Goal: Check status: Check status

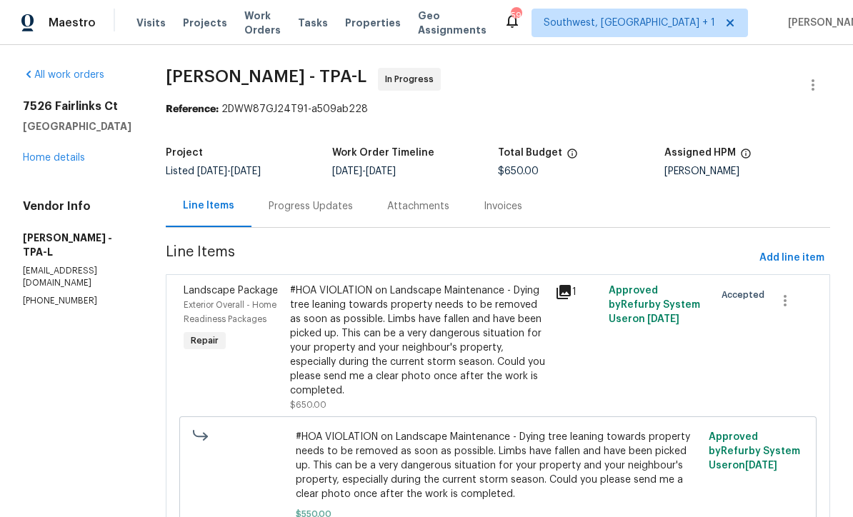
click at [347, 207] on div "Progress Updates" at bounding box center [311, 206] width 84 height 14
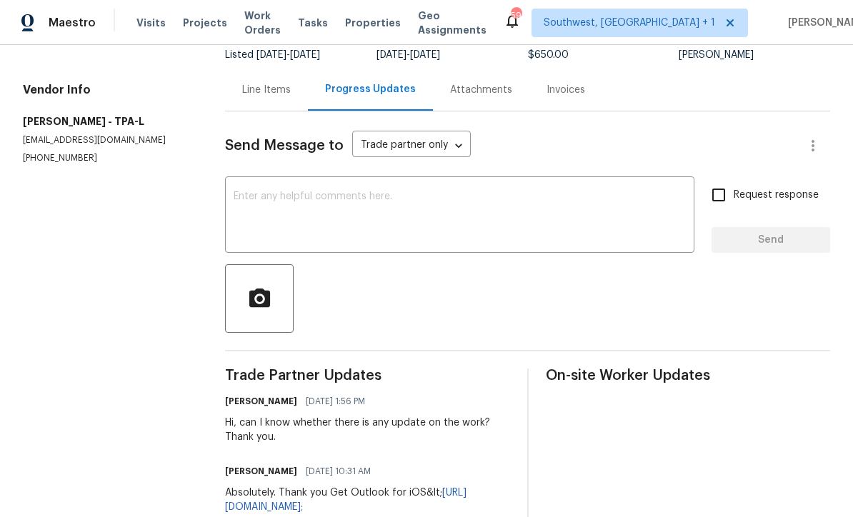
scroll to position [106, 0]
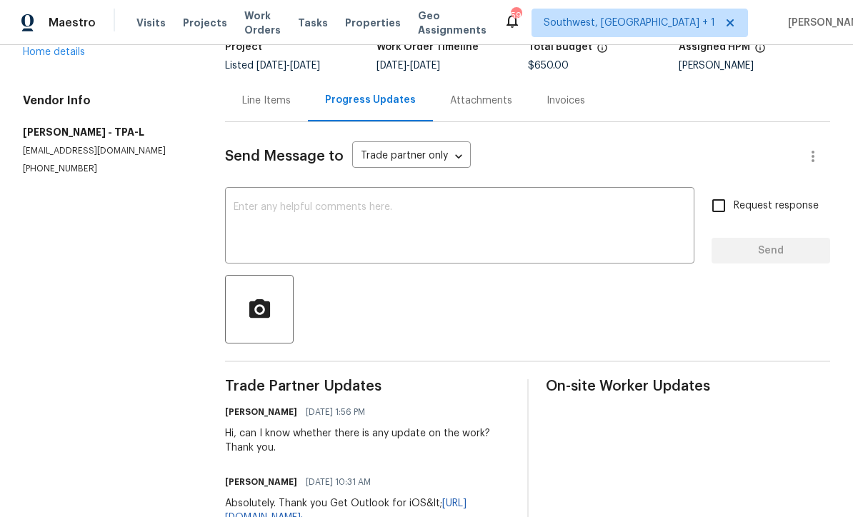
click at [346, 207] on textarea at bounding box center [460, 227] width 452 height 50
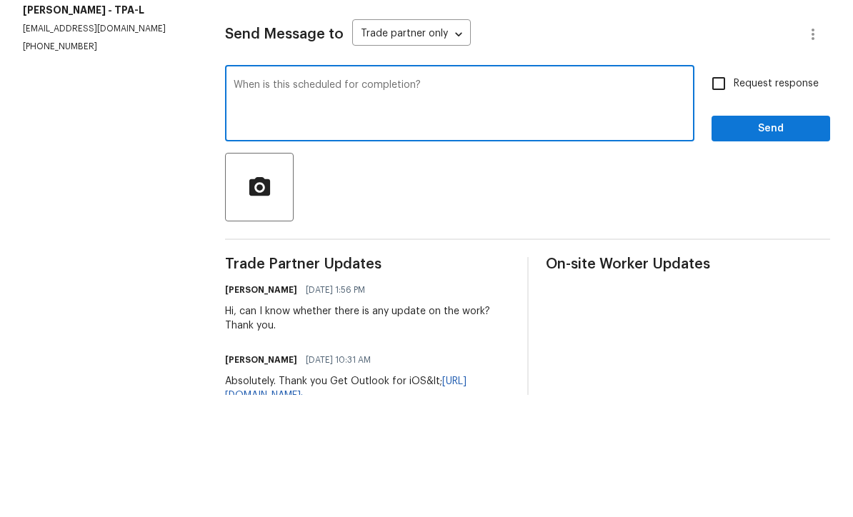
type textarea "When is this scheduled for completion?"
click at [715, 191] on input "Request response" at bounding box center [719, 206] width 30 height 30
checkbox input "true"
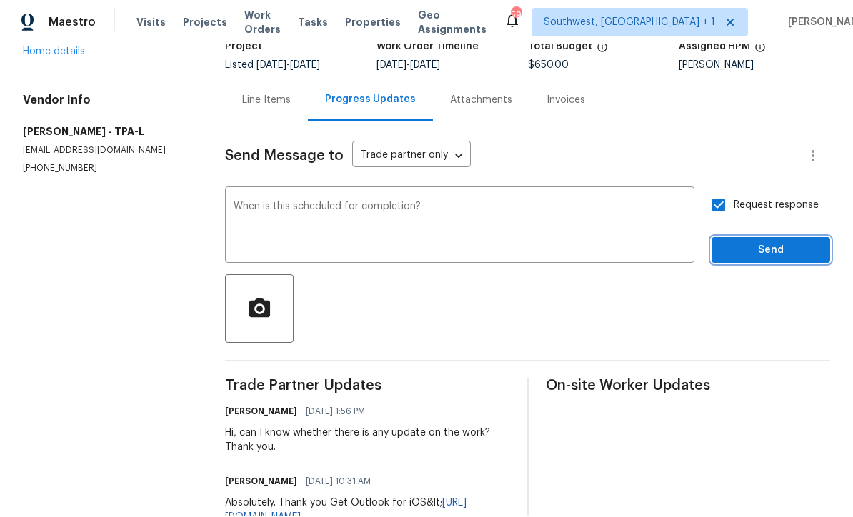
click at [765, 242] on span "Send" at bounding box center [771, 251] width 96 height 18
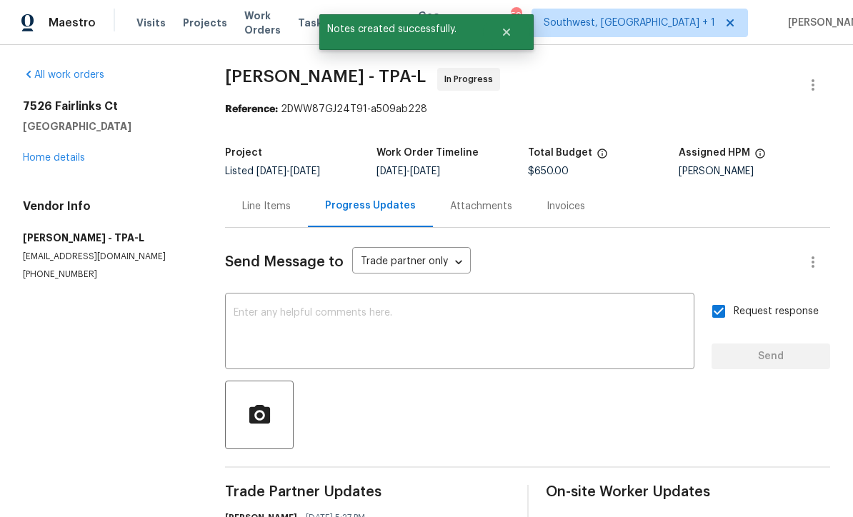
click at [55, 153] on link "Home details" at bounding box center [54, 158] width 62 height 10
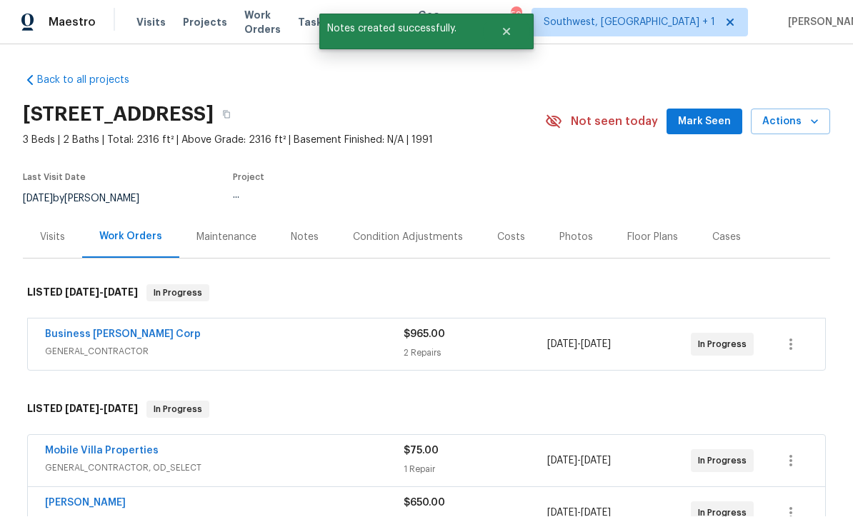
scroll to position [1, 0]
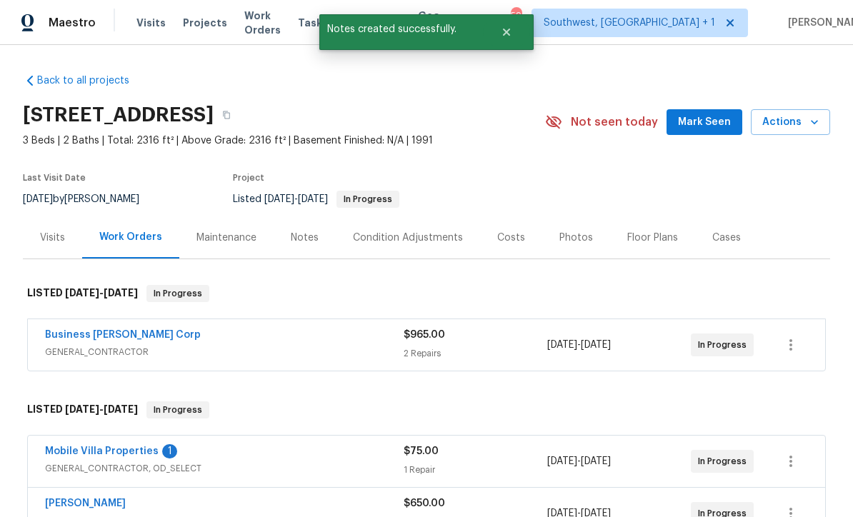
click at [73, 453] on link "Mobile Villa Properties" at bounding box center [102, 451] width 114 height 10
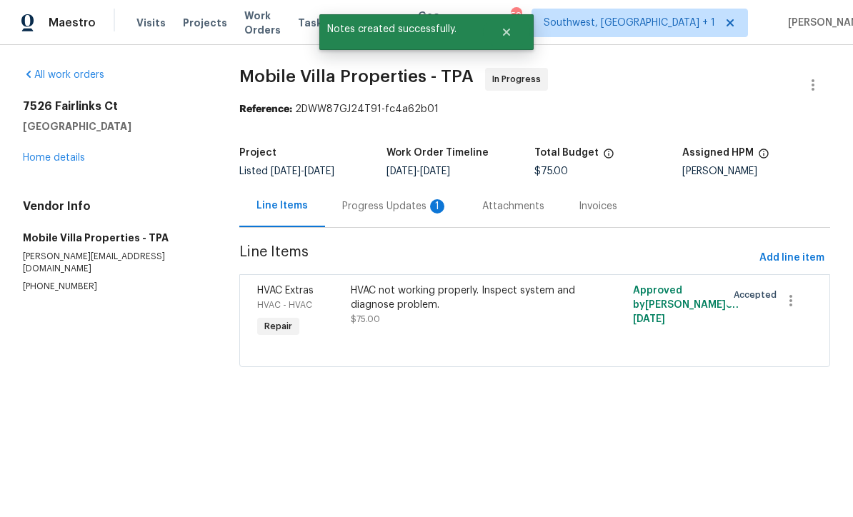
click at [389, 219] on div "Progress Updates 1" at bounding box center [395, 206] width 140 height 42
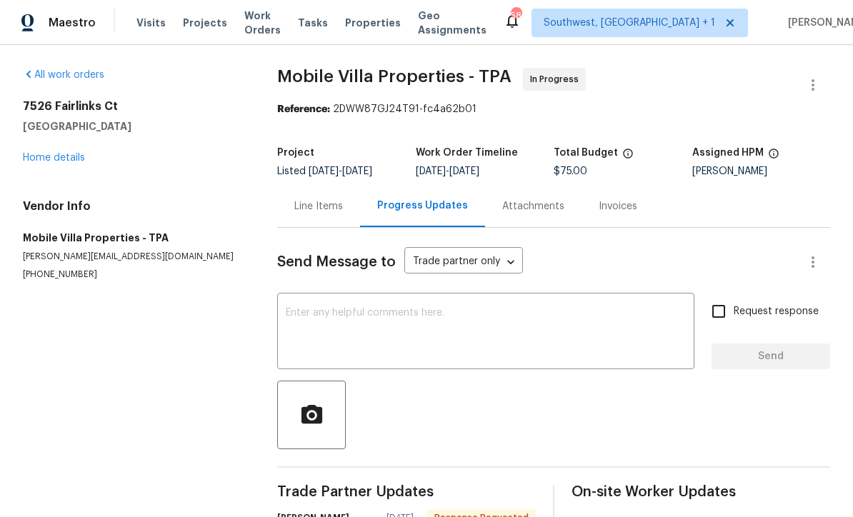
click at [374, 353] on textarea at bounding box center [486, 333] width 400 height 50
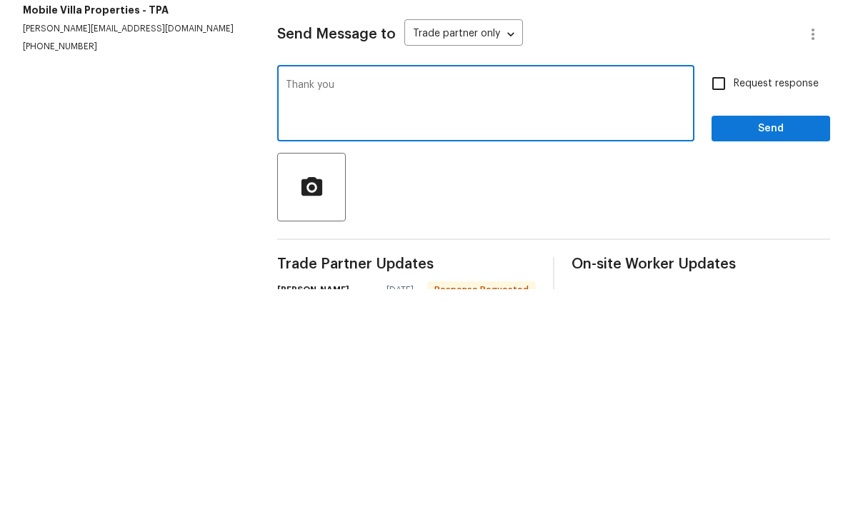
type textarea "Thank you"
click at [726, 296] on input "Request response" at bounding box center [719, 311] width 30 height 30
checkbox input "true"
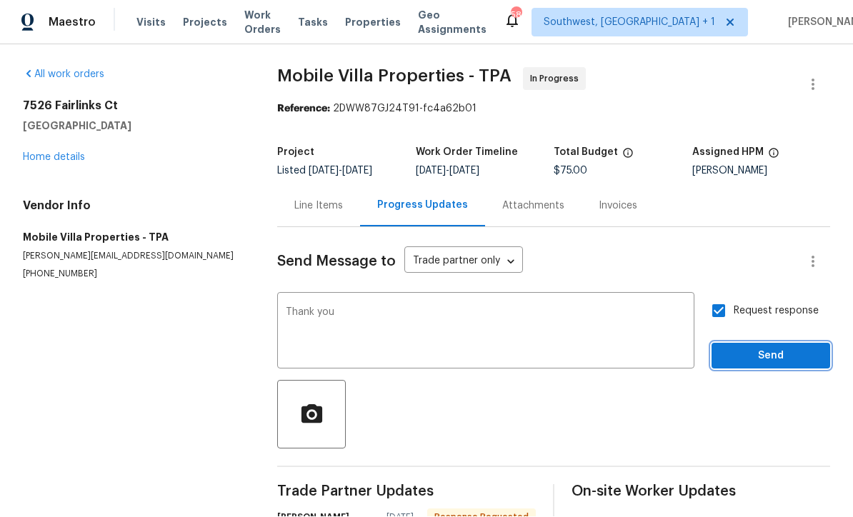
click at [761, 344] on button "Send" at bounding box center [770, 357] width 119 height 26
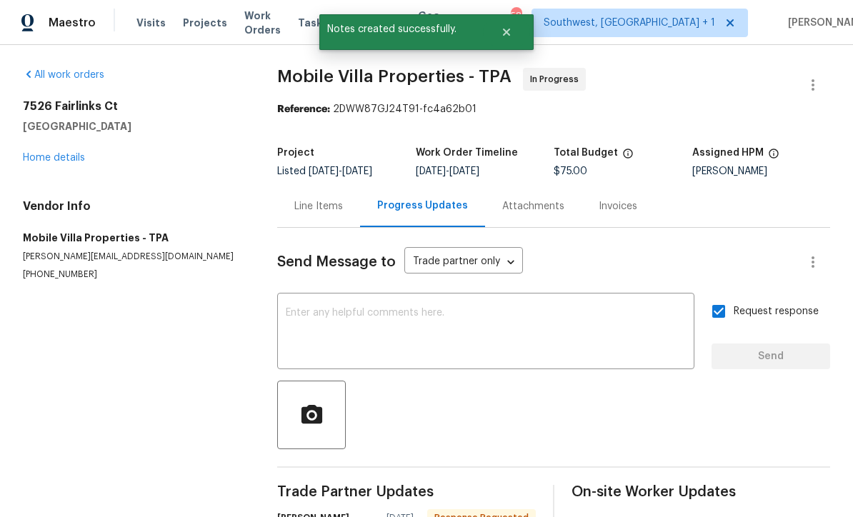
click at [49, 153] on link "Home details" at bounding box center [54, 158] width 62 height 10
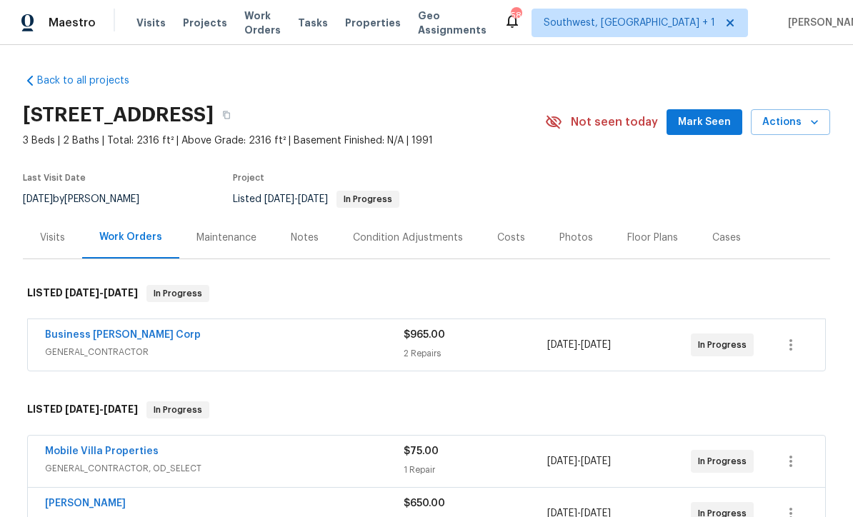
click at [195, 29] on span "Projects" at bounding box center [205, 23] width 44 height 14
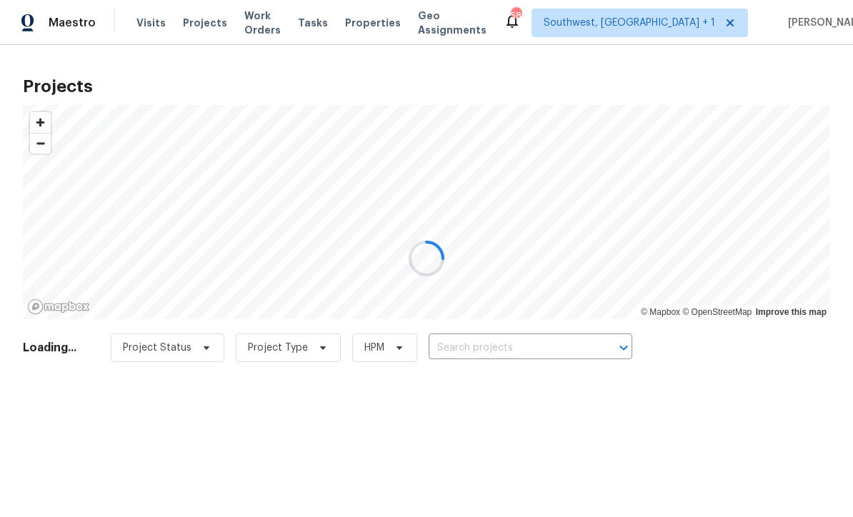
click at [524, 345] on div at bounding box center [426, 258] width 853 height 517
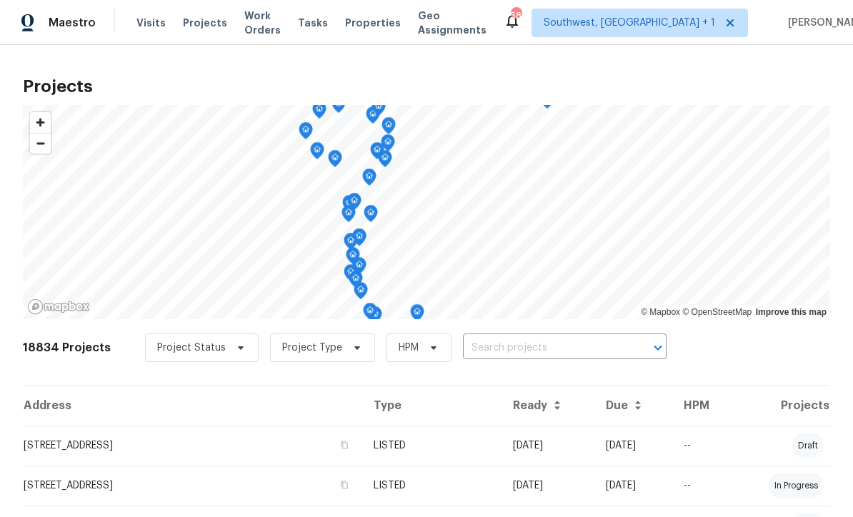
click at [540, 353] on input "text" at bounding box center [545, 348] width 164 height 22
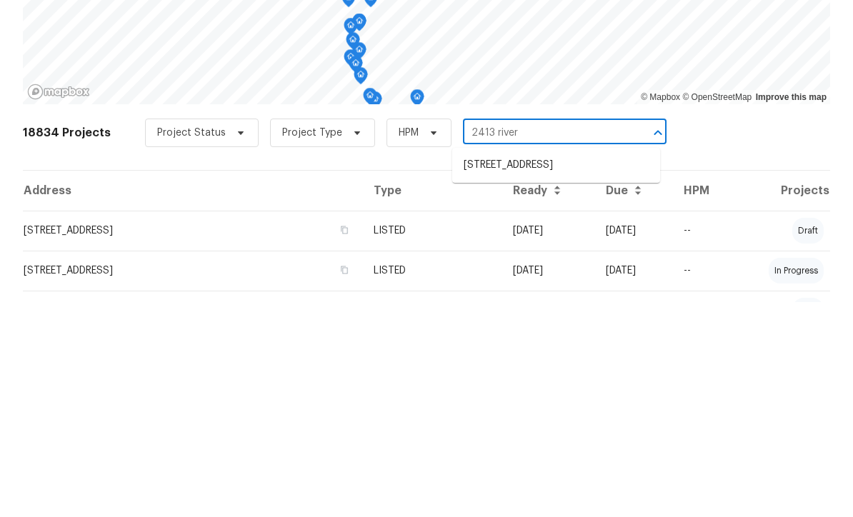
type input "2413 riverb"
click at [573, 369] on li "[STREET_ADDRESS]" at bounding box center [556, 381] width 208 height 24
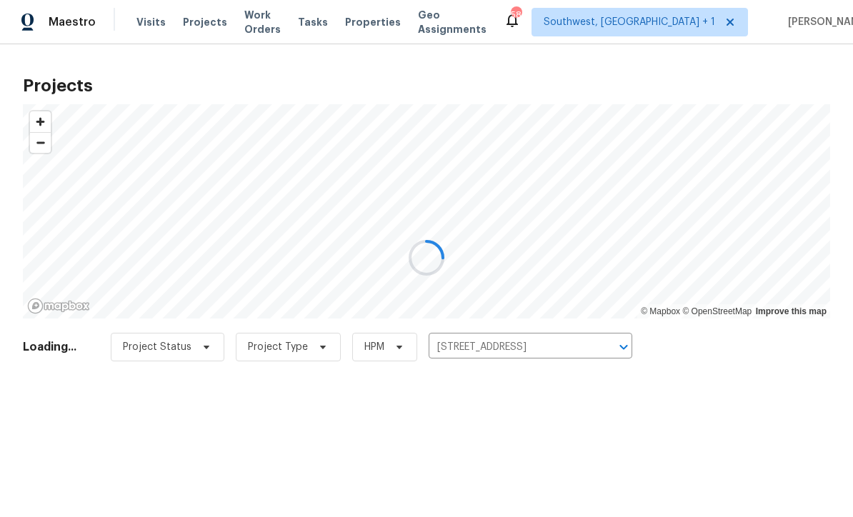
scroll to position [1, 0]
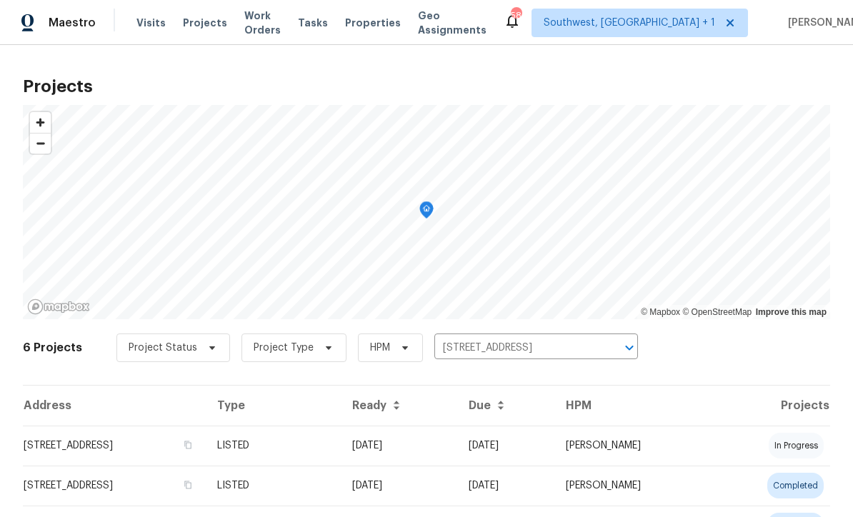
click at [457, 454] on td "[DATE]" at bounding box center [399, 446] width 116 height 40
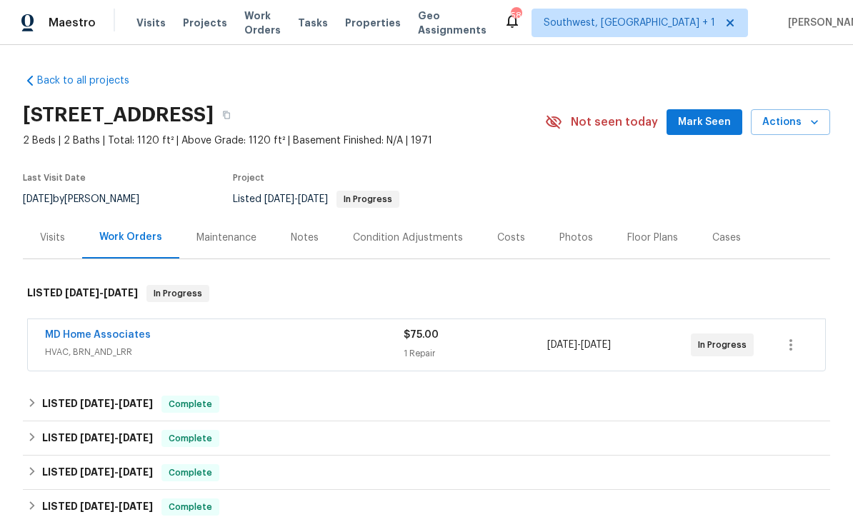
click at [508, 349] on div "1 Repair" at bounding box center [476, 353] width 144 height 14
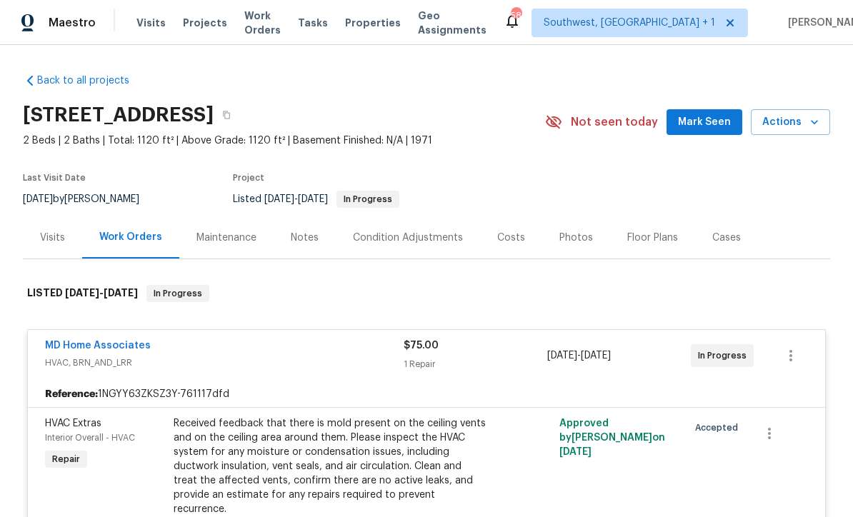
click at [184, 28] on span "Projects" at bounding box center [205, 23] width 44 height 14
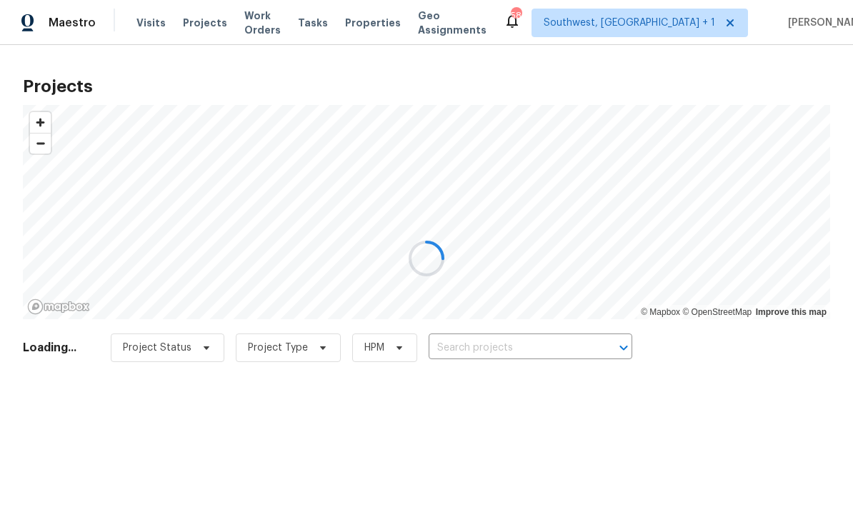
click at [527, 345] on div at bounding box center [426, 258] width 853 height 517
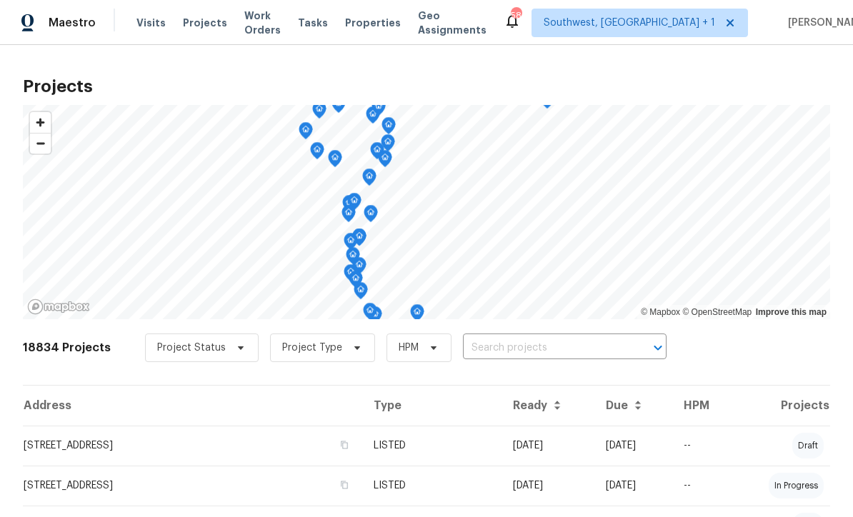
click at [534, 345] on input "text" at bounding box center [545, 348] width 164 height 22
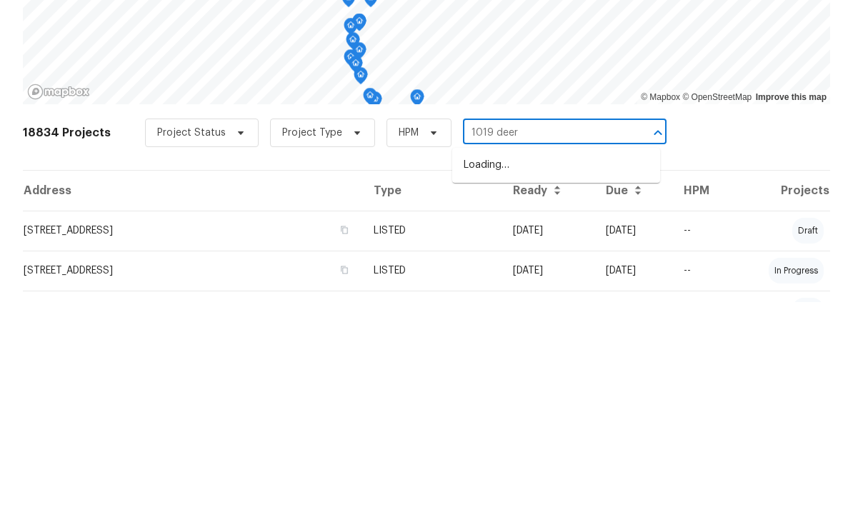
type input "1019 deer"
click at [551, 369] on li "[STREET_ADDRESS]" at bounding box center [556, 381] width 208 height 24
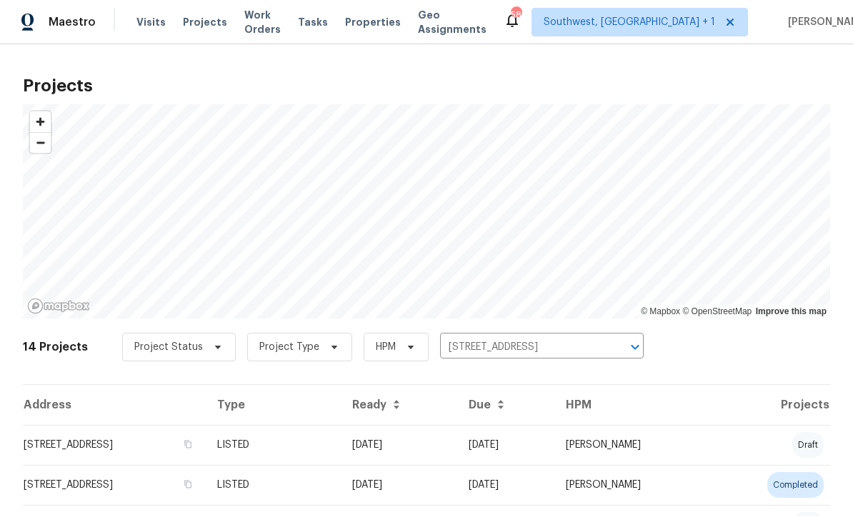
scroll to position [1, 0]
click at [527, 449] on td "[DATE]" at bounding box center [505, 446] width 97 height 40
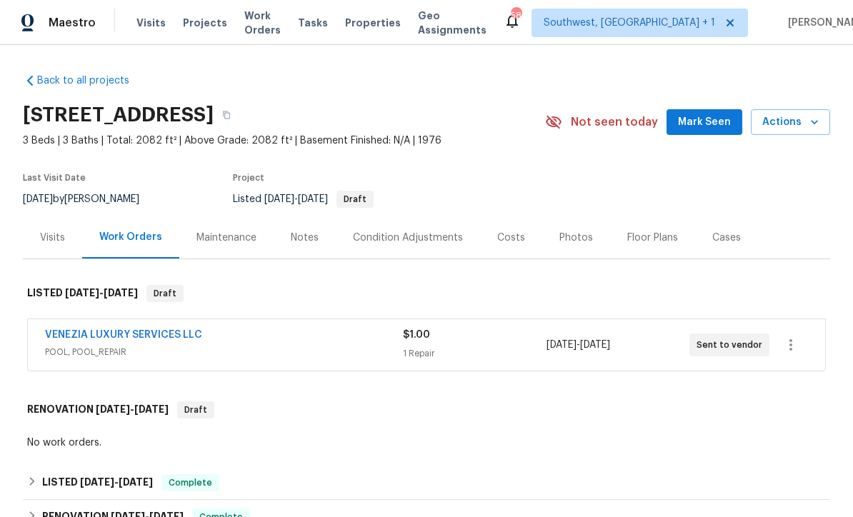
click at [496, 351] on div "1 Repair" at bounding box center [474, 353] width 143 height 14
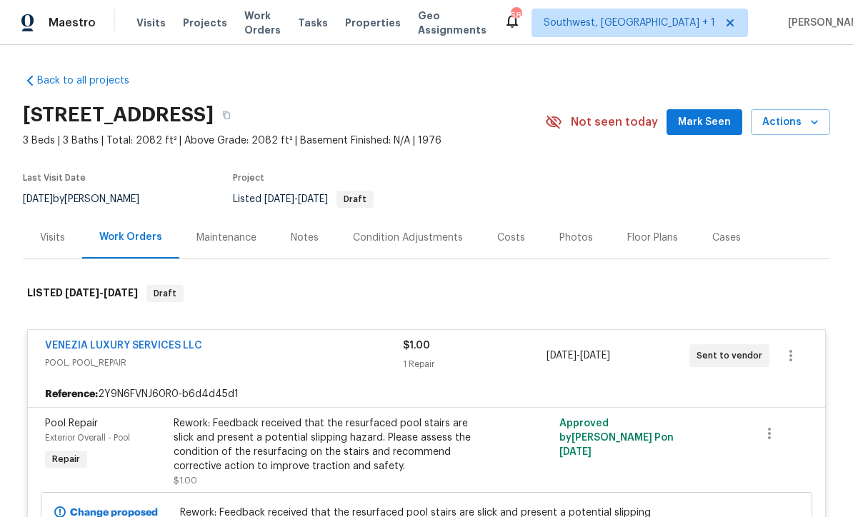
click at [183, 26] on span "Projects" at bounding box center [205, 23] width 44 height 14
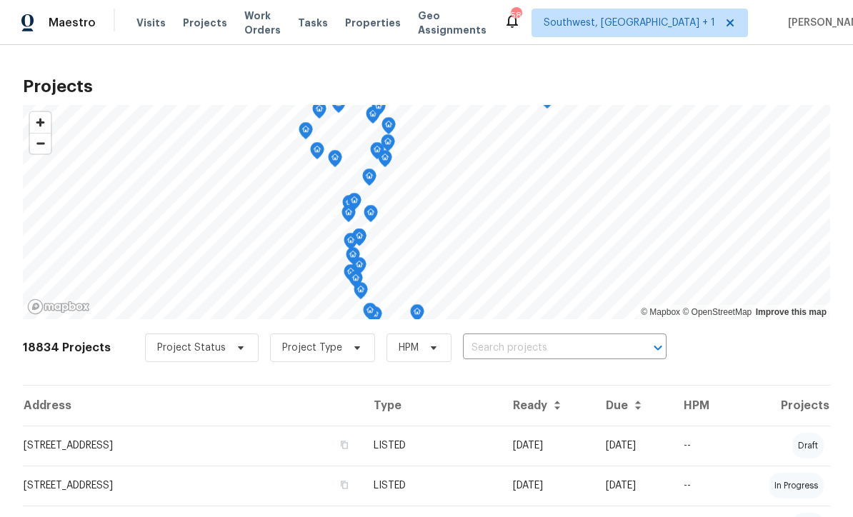
click at [586, 354] on input "text" at bounding box center [545, 348] width 164 height 22
